Goal: Task Accomplishment & Management: Manage account settings

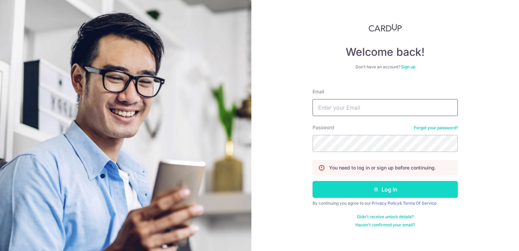
type input "[EMAIL_ADDRESS][DOMAIN_NAME]"
click at [346, 187] on button "Log in" at bounding box center [384, 189] width 145 height 17
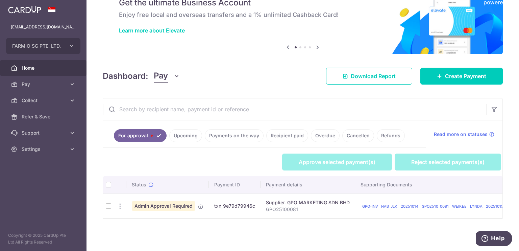
click at [111, 202] on td at bounding box center [108, 205] width 11 height 25
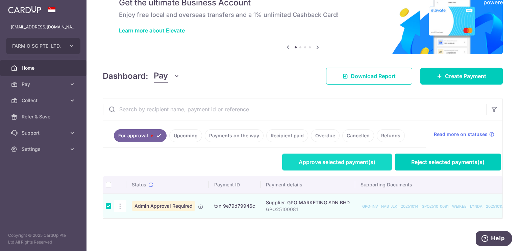
click at [330, 163] on link "Approve selected payment(s)" at bounding box center [337, 161] width 110 height 17
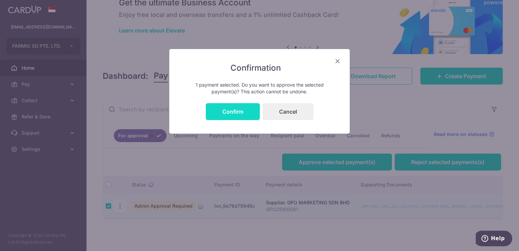
click at [237, 110] on button "Confirm" at bounding box center [233, 111] width 54 height 17
